Goal: Communication & Community: Answer question/provide support

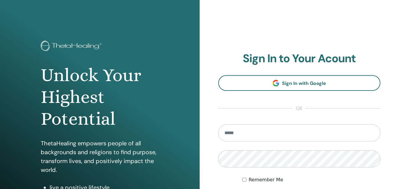
scroll to position [59, 0]
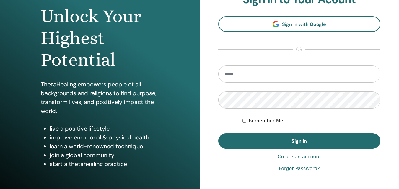
click at [241, 71] on input "email" at bounding box center [299, 74] width 162 height 17
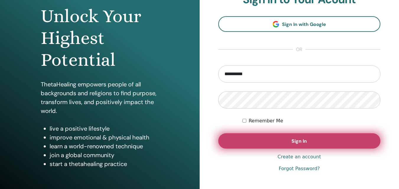
click at [296, 138] on span "Sign In" at bounding box center [298, 141] width 15 height 6
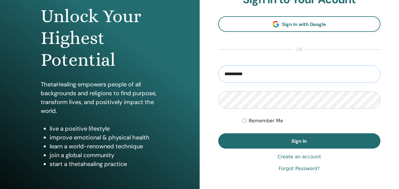
click at [254, 75] on input "**********" at bounding box center [299, 74] width 162 height 17
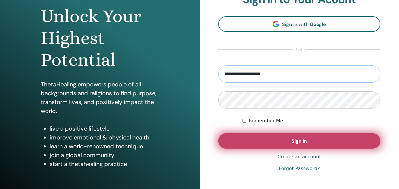
type input "**********"
click at [303, 139] on span "Sign In" at bounding box center [298, 141] width 15 height 6
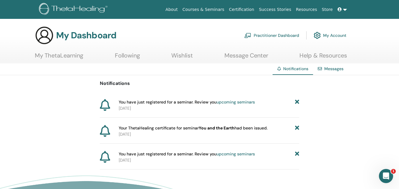
click at [332, 68] on link "Messages" at bounding box center [333, 68] width 19 height 5
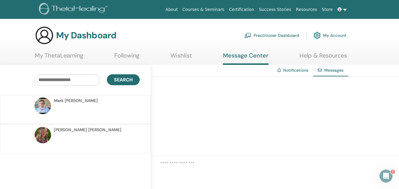
scroll to position [30, 0]
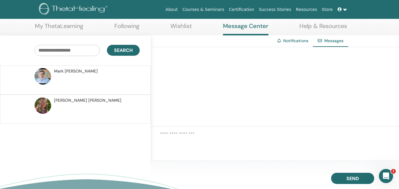
click at [68, 71] on span "Mark Anthony" at bounding box center [76, 71] width 44 height 6
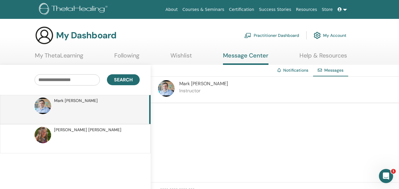
click at [388, 175] on icon "Open Intercom Messenger" at bounding box center [386, 176] width 10 height 10
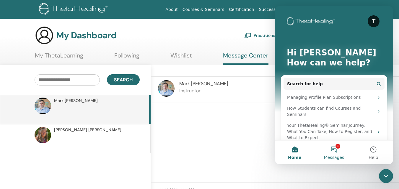
click at [335, 148] on button "1 Messages" at bounding box center [333, 153] width 39 height 24
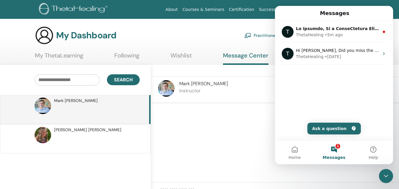
click at [192, 30] on div "My Dashboard Practitioner Dashboard My Account" at bounding box center [190, 35] width 311 height 19
